Goal: Ask a question: Seek information or help from site administrators or community

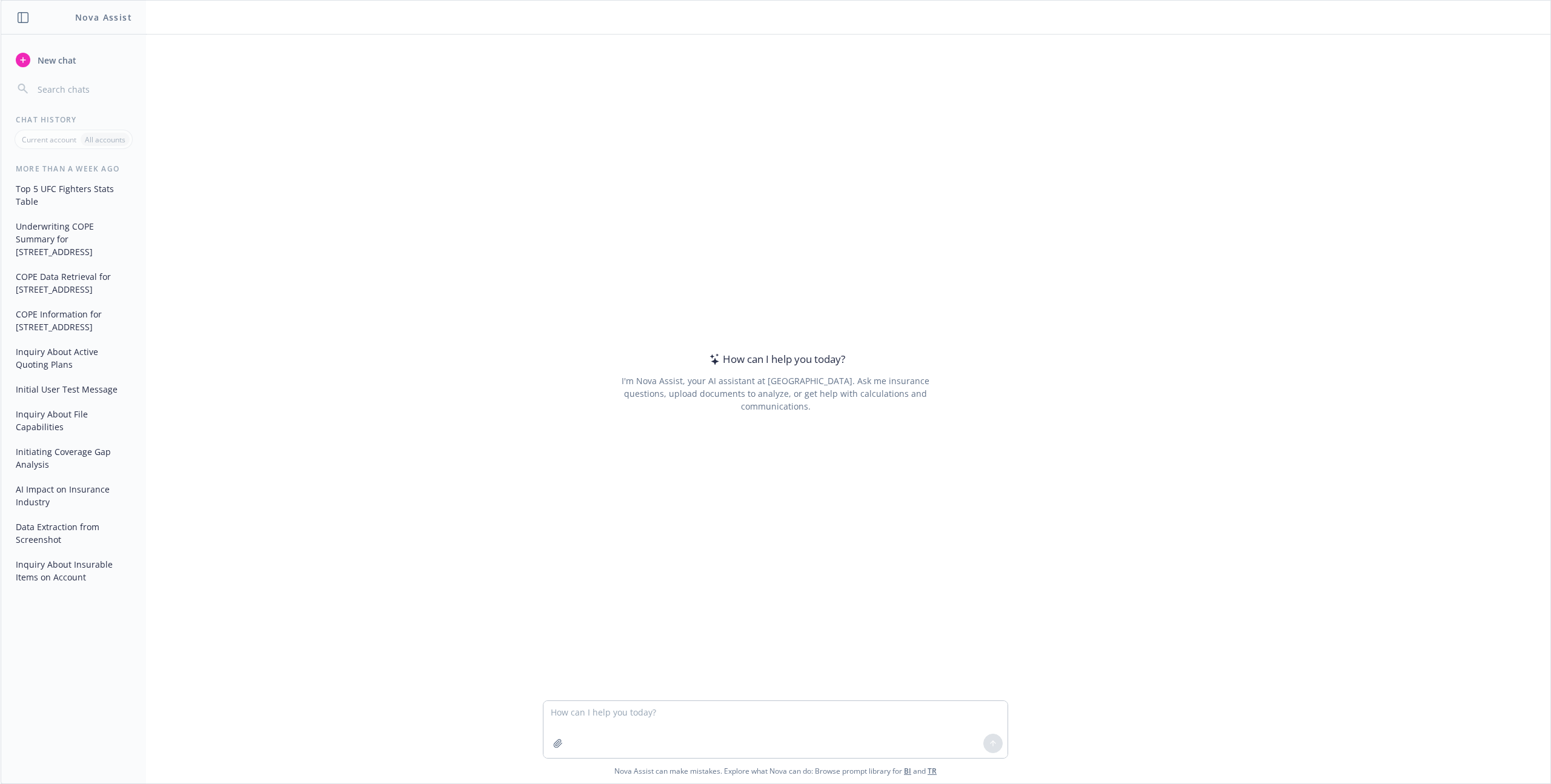
click at [614, 119] on div "How can I help you [DATE]? I'm Nova Assist, your AI assistant at Newfront. Ask …" at bounding box center [776, 383] width 465 height 579
